Goal: Information Seeking & Learning: Find specific page/section

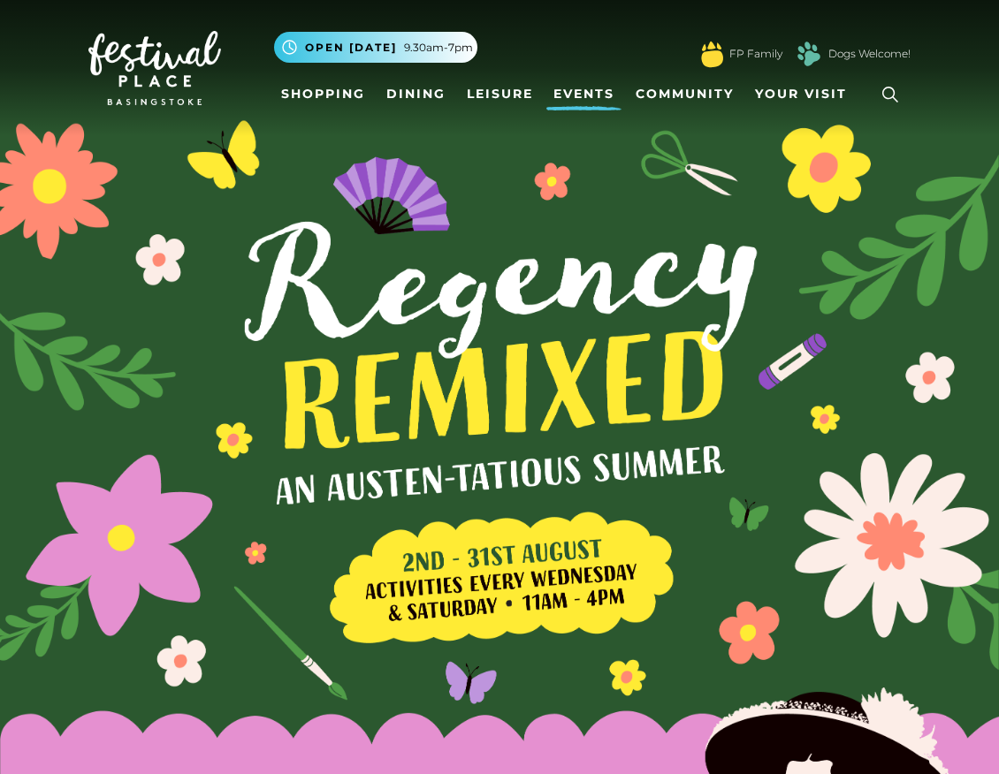
click at [570, 87] on link "Events" at bounding box center [583, 94] width 75 height 33
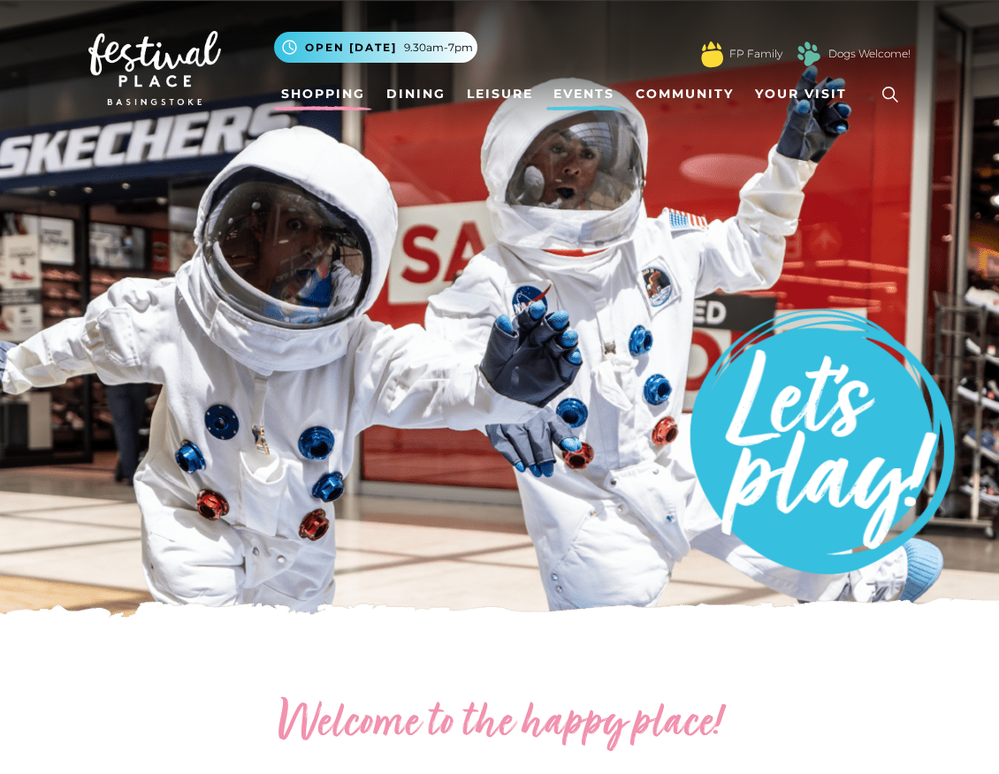
click at [345, 99] on link "Shopping" at bounding box center [323, 94] width 98 height 33
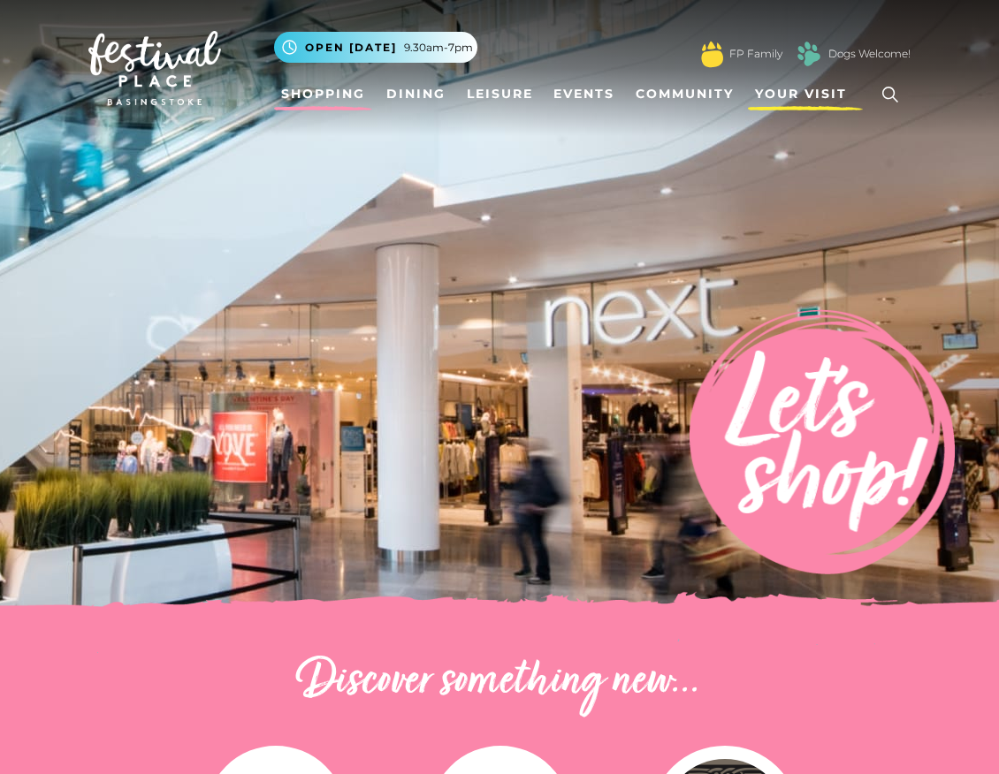
click at [840, 90] on span "Your Visit" at bounding box center [801, 94] width 92 height 19
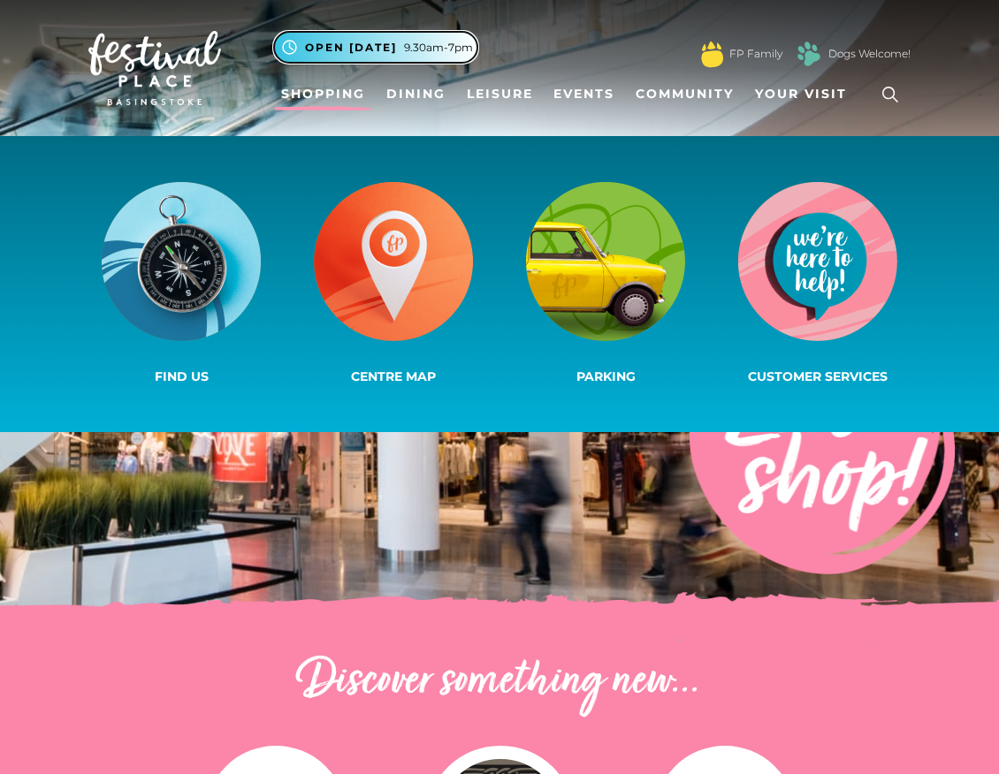
click at [444, 44] on span "9.30am-7pm" at bounding box center [438, 48] width 69 height 16
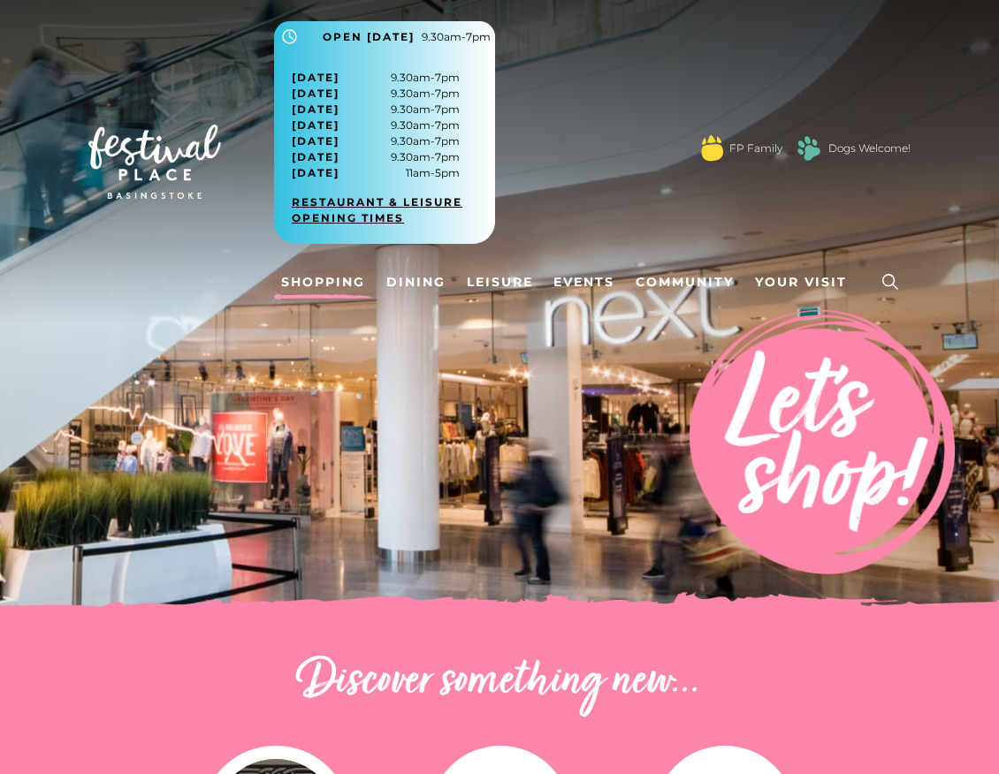
click at [352, 203] on link "Restaurant & Leisure opening times" at bounding box center [391, 210] width 199 height 32
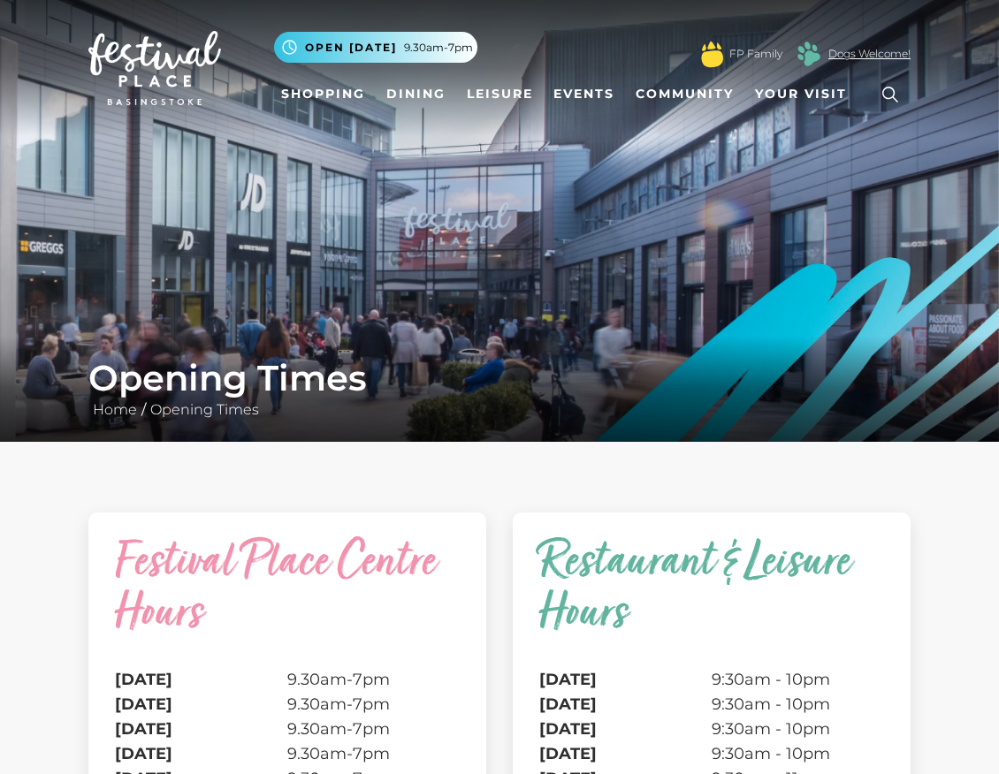
click at [872, 57] on link "Dogs Welcome!" at bounding box center [869, 54] width 82 height 16
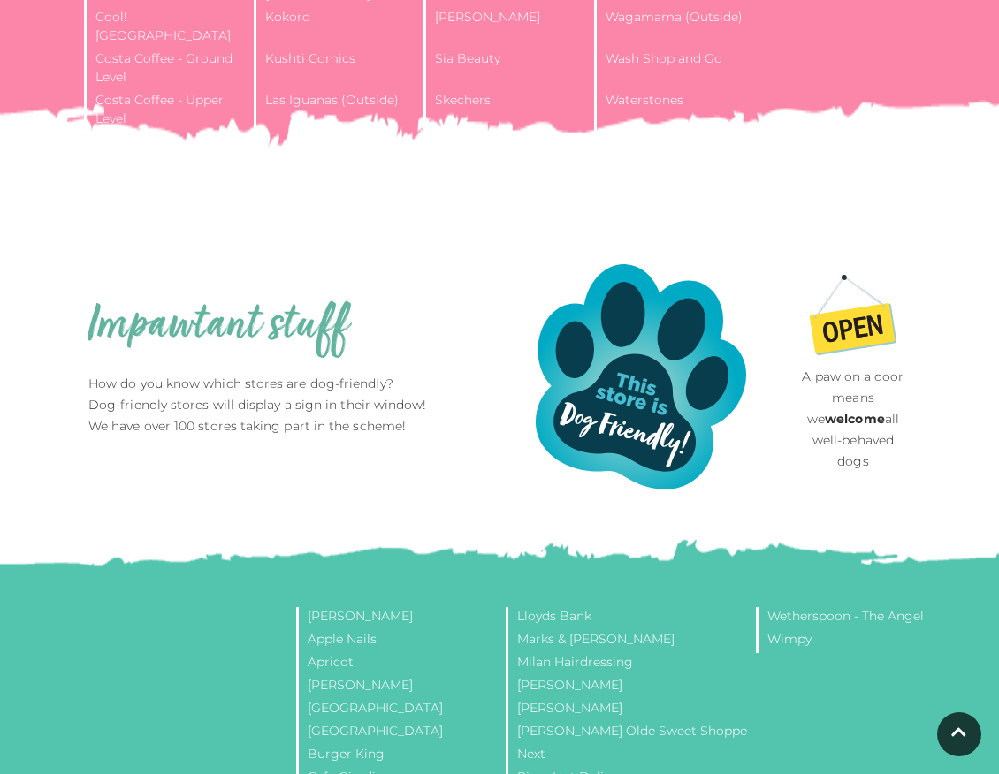
scroll to position [1886, 0]
